Goal: Information Seeking & Learning: Check status

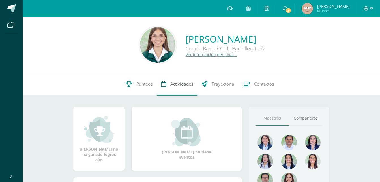
click at [157, 81] on link "Actividades" at bounding box center [177, 84] width 41 height 23
click at [138, 81] on span "Punteos" at bounding box center [144, 84] width 16 height 6
click at [138, 85] on span "Punteos" at bounding box center [144, 84] width 16 height 6
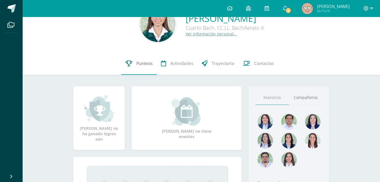
scroll to position [21, 0]
click at [140, 59] on link "Punteos" at bounding box center [138, 63] width 35 height 23
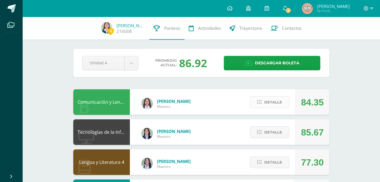
click at [286, 104] on button "Detalle" at bounding box center [270, 102] width 40 height 12
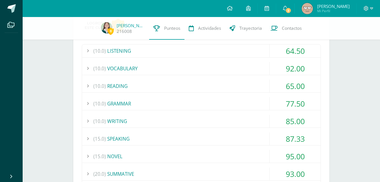
scroll to position [100, 0]
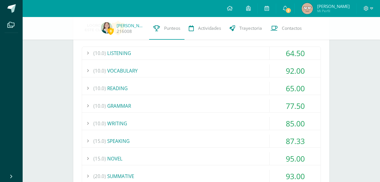
click at [288, 86] on div "65.00" at bounding box center [294, 88] width 51 height 13
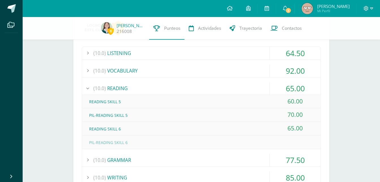
click at [288, 86] on div "65.00" at bounding box center [294, 88] width 51 height 13
